Goal: Find specific page/section: Find specific page/section

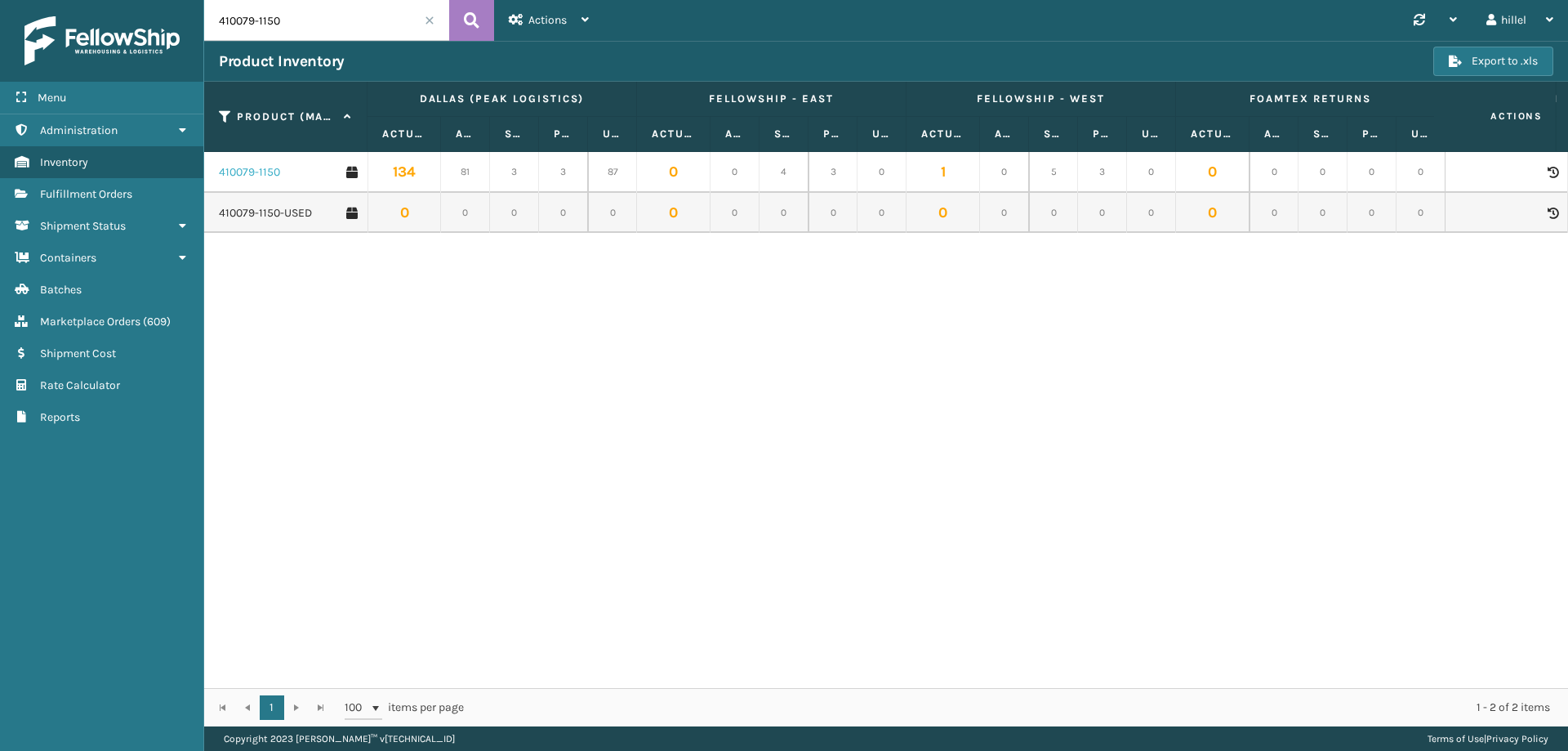
click at [266, 174] on link "410079-1150" at bounding box center [250, 172] width 61 height 16
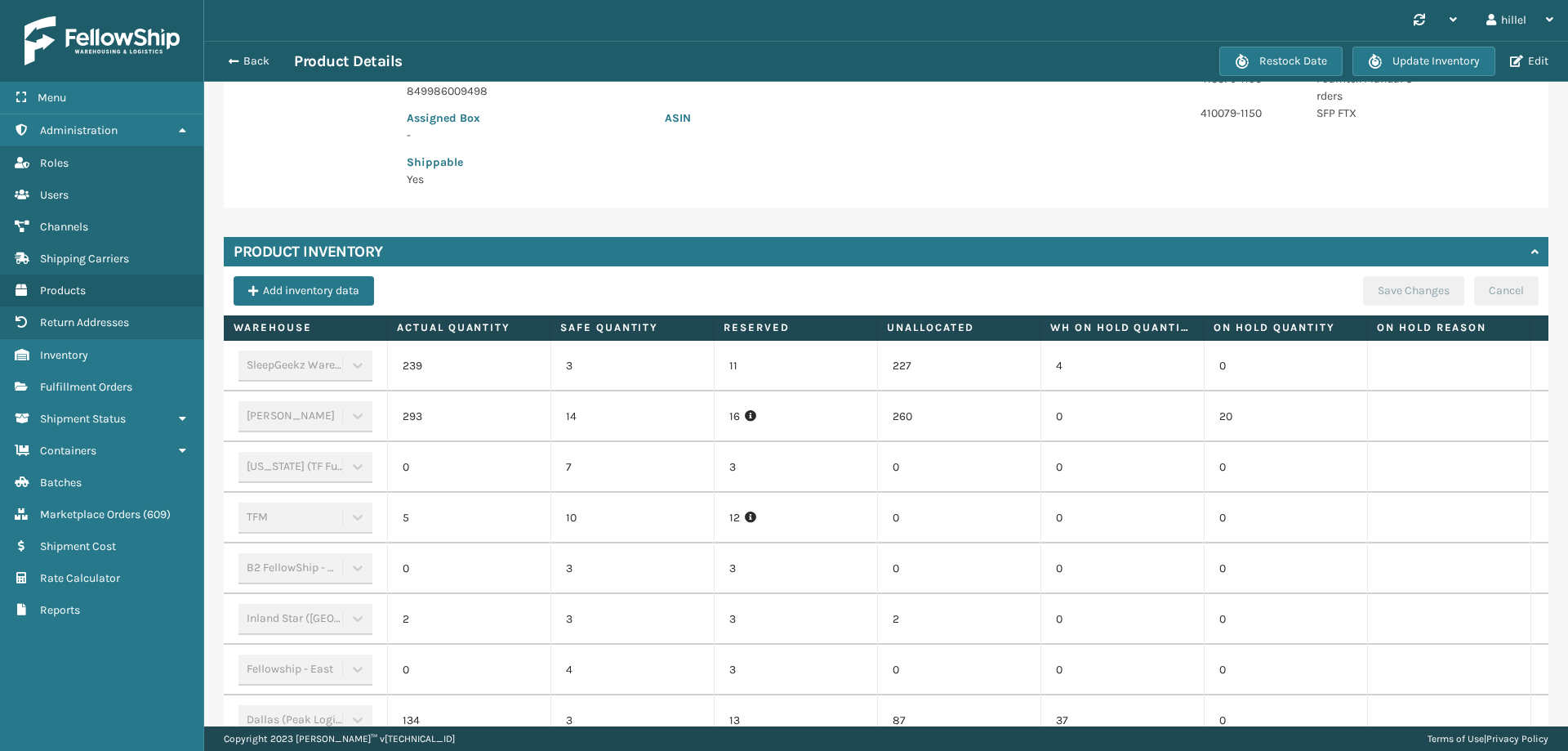
scroll to position [144, 0]
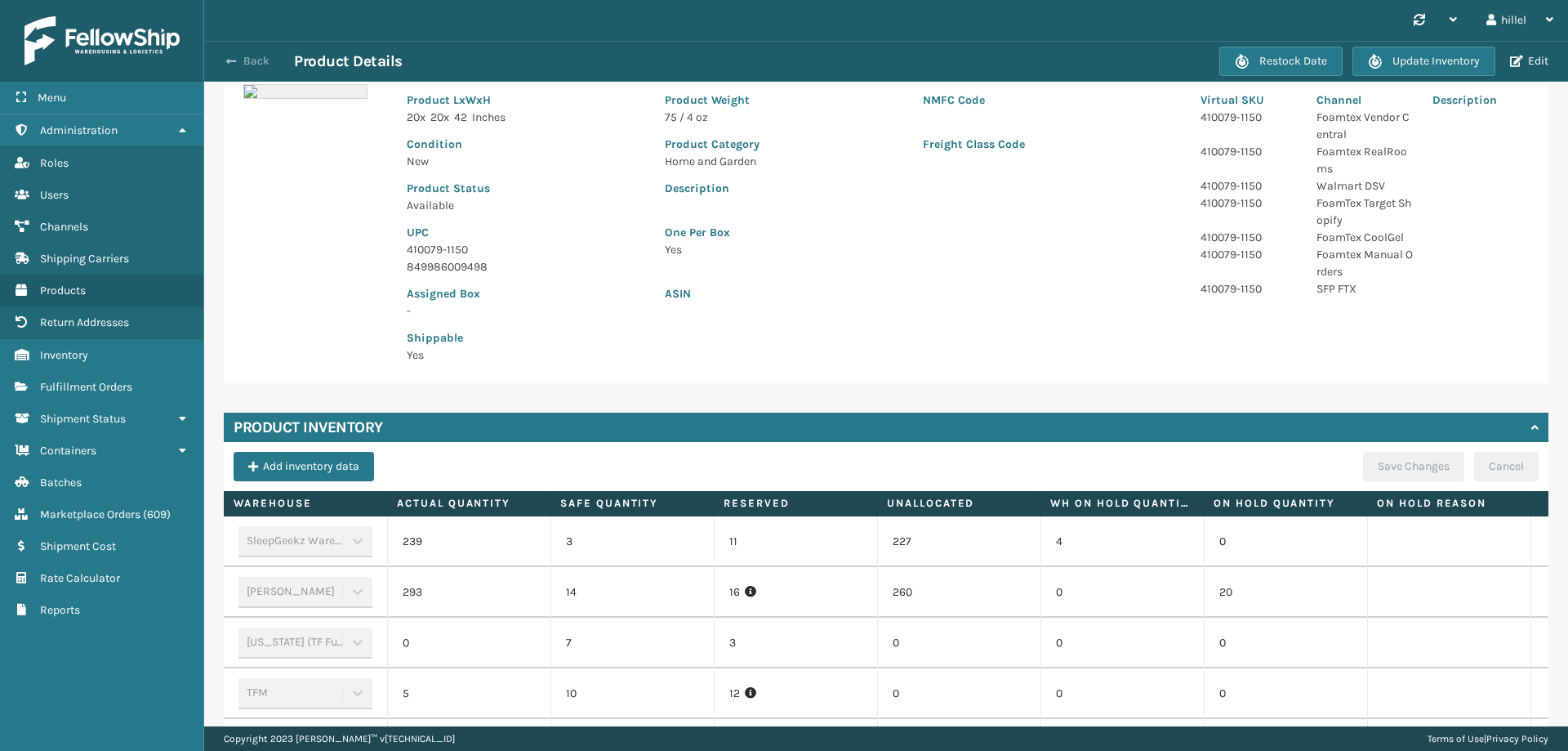
click at [233, 58] on span "button" at bounding box center [230, 61] width 9 height 11
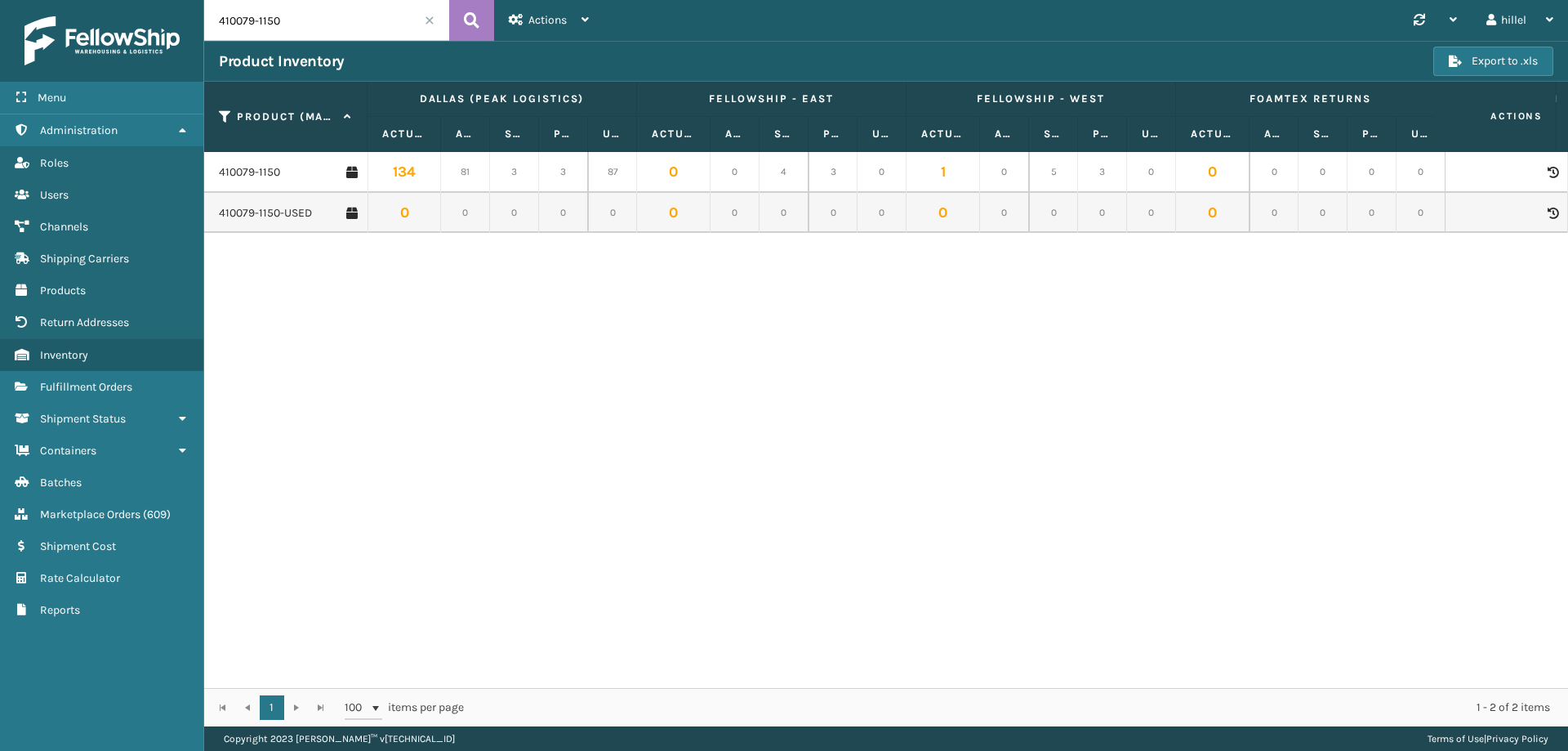
drag, startPoint x: 317, startPoint y: 32, endPoint x: 218, endPoint y: 20, distance: 99.7
click at [218, 20] on input "410079-1150" at bounding box center [326, 20] width 245 height 41
click at [345, 22] on input "410079-1150" at bounding box center [326, 20] width 245 height 41
click at [277, 167] on link "410079-1150" at bounding box center [250, 172] width 61 height 16
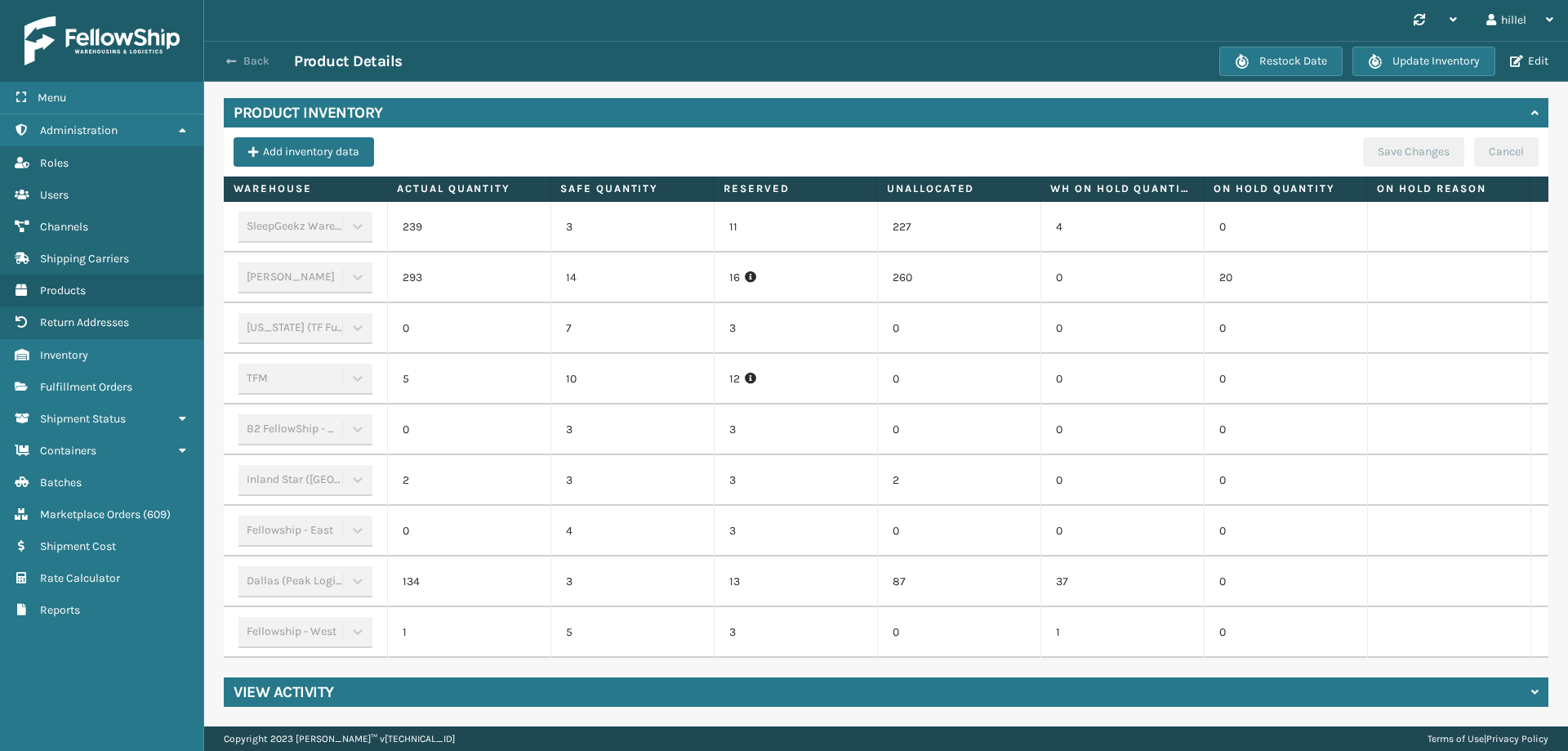
click at [238, 60] on button "Back" at bounding box center [257, 61] width 75 height 15
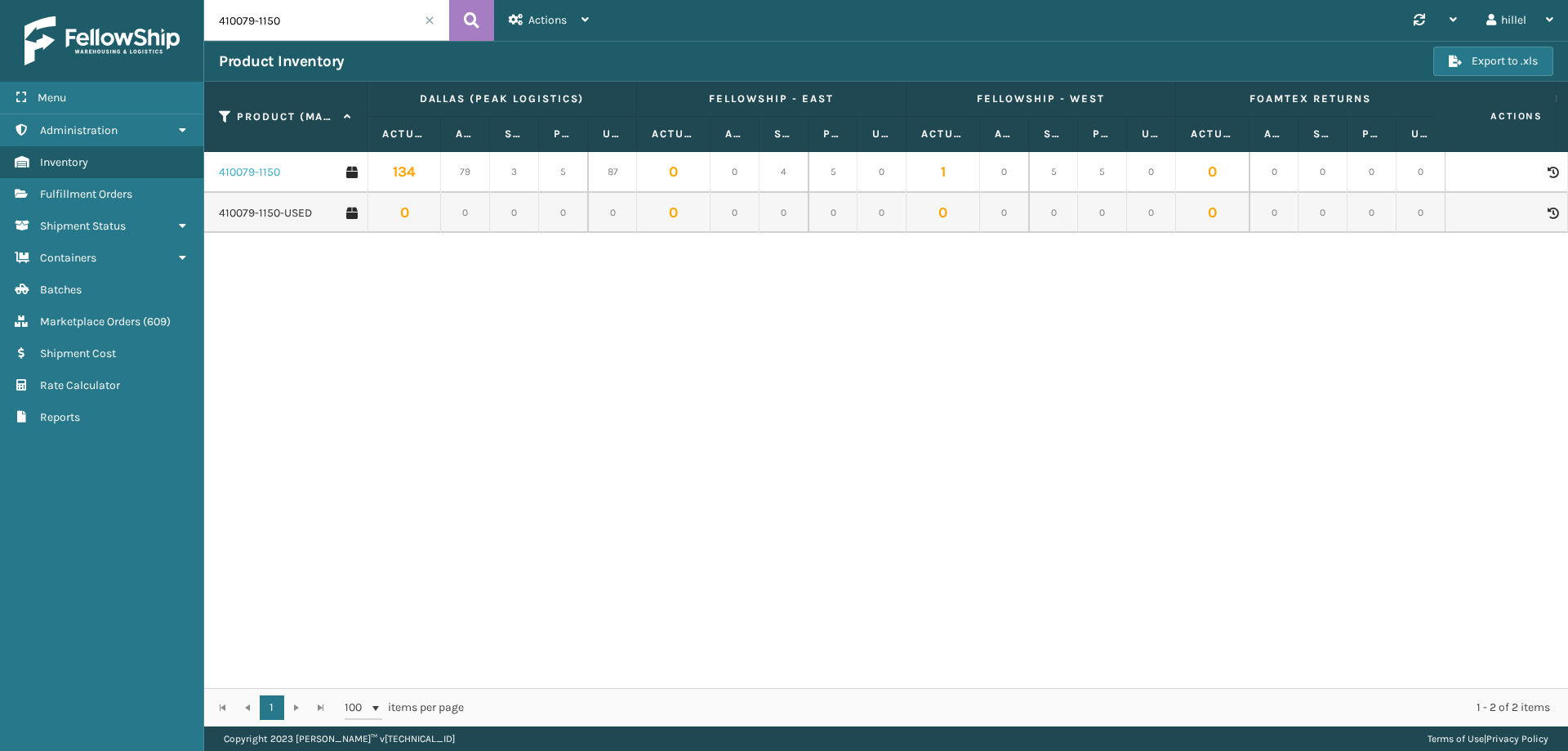
click at [268, 171] on link "410079-1150" at bounding box center [250, 172] width 61 height 16
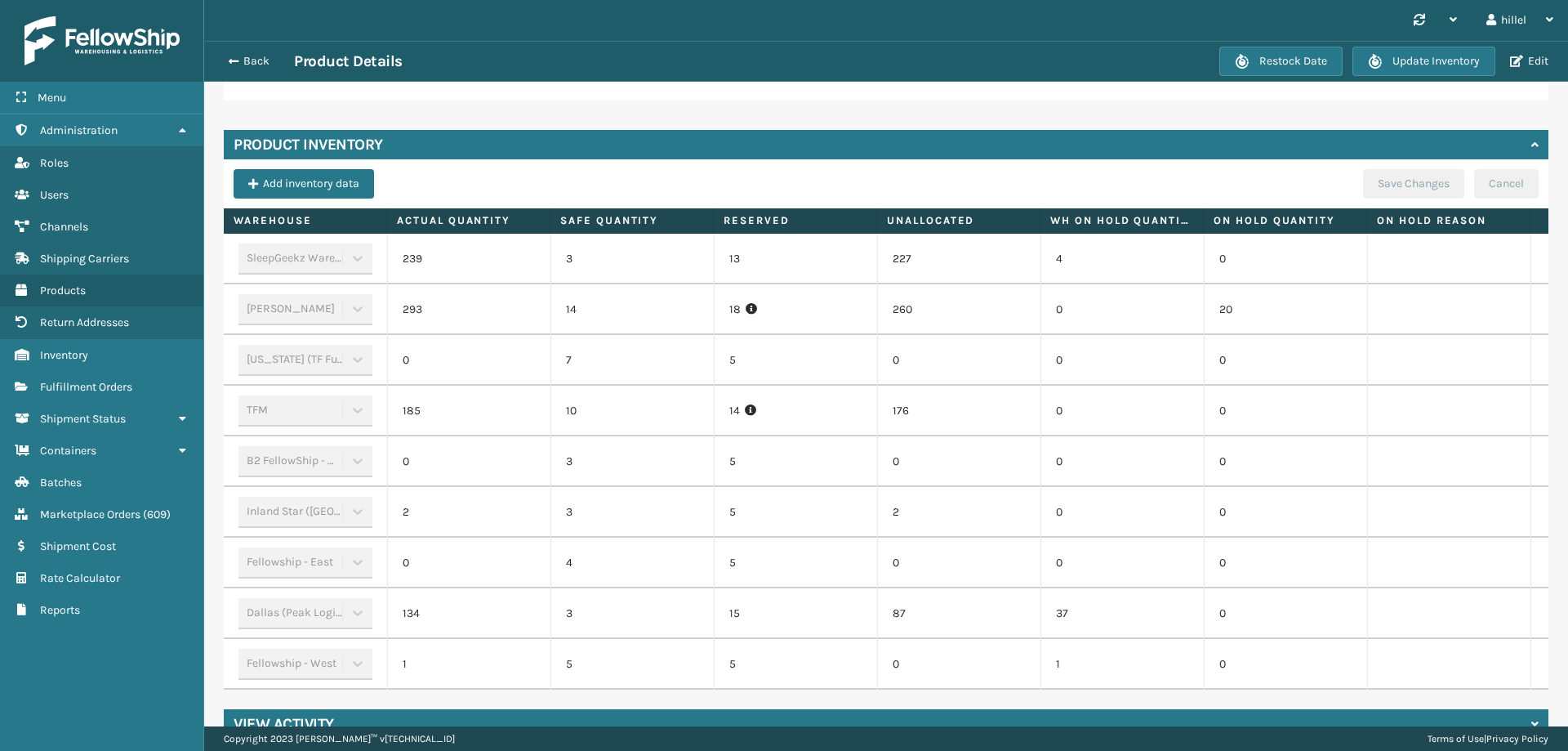
scroll to position [472, 0]
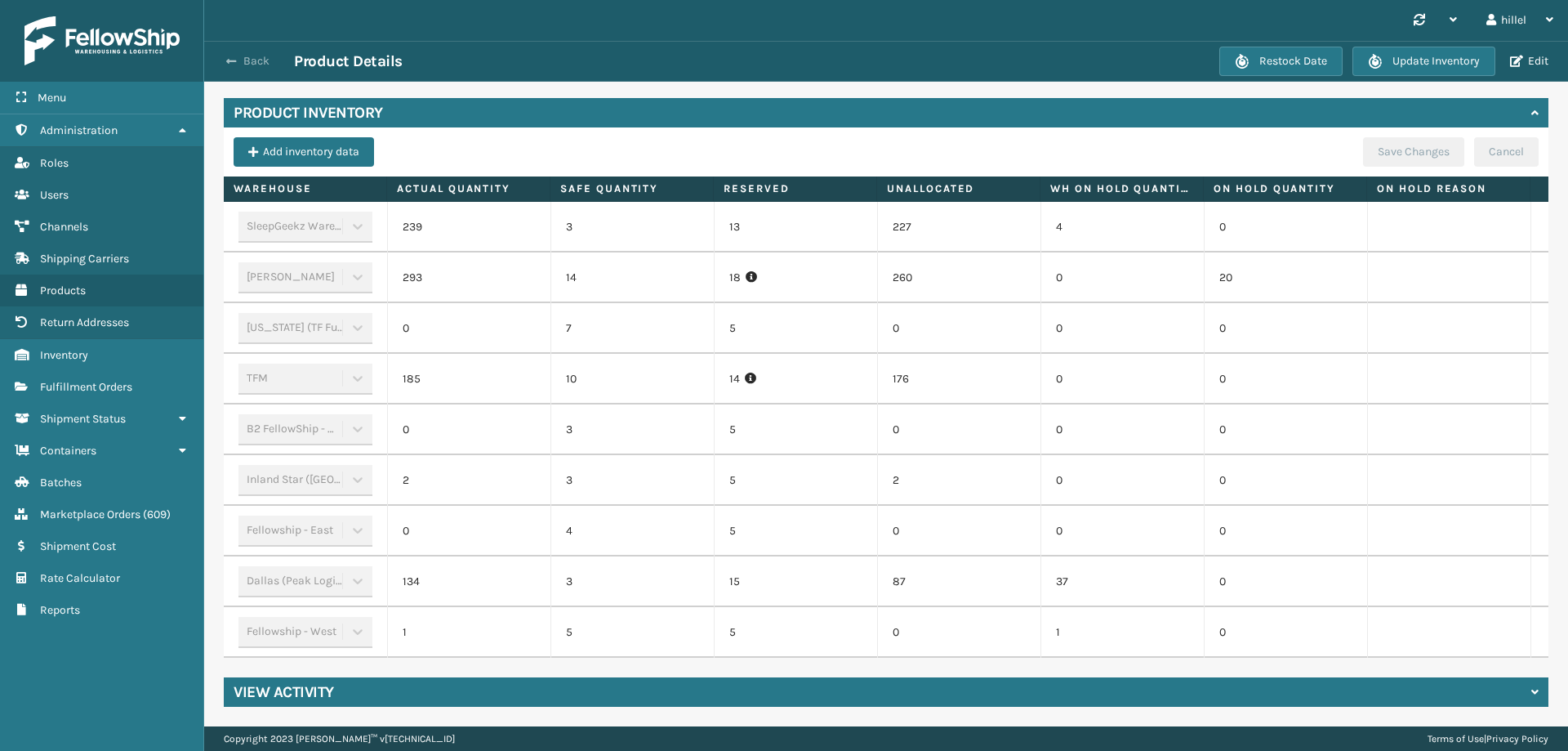
click at [237, 63] on button "Back" at bounding box center [257, 61] width 75 height 15
